Goal: Task Accomplishment & Management: Use online tool/utility

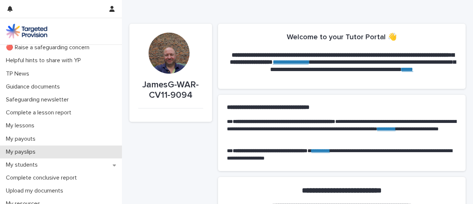
scroll to position [41, 0]
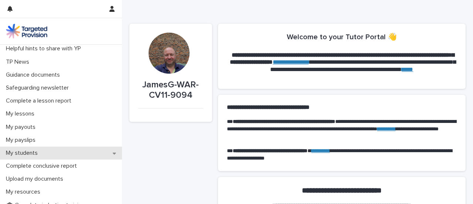
click at [39, 154] on p "My students" at bounding box center [23, 152] width 41 height 7
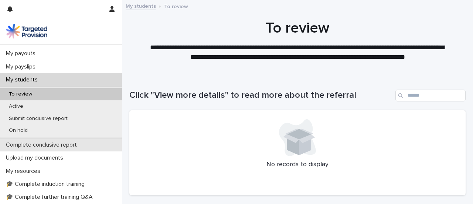
scroll to position [124, 0]
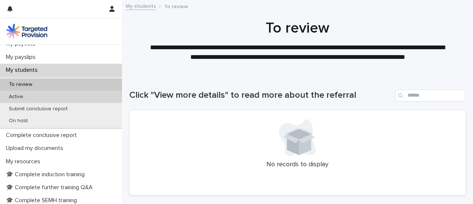
click at [13, 97] on p "Active" at bounding box center [16, 97] width 26 height 6
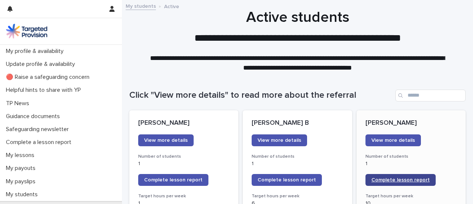
click at [382, 175] on link "Complete lesson report" at bounding box center [401, 180] width 70 height 12
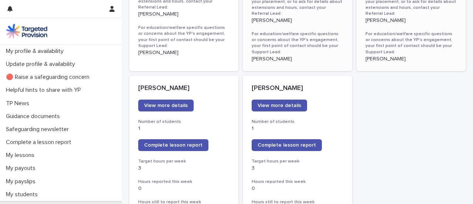
scroll to position [621, 0]
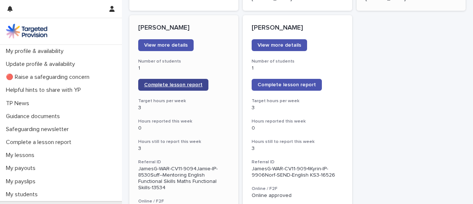
click at [164, 82] on link "Complete lesson report" at bounding box center [173, 85] width 70 height 12
